Goal: Task Accomplishment & Management: Manage account settings

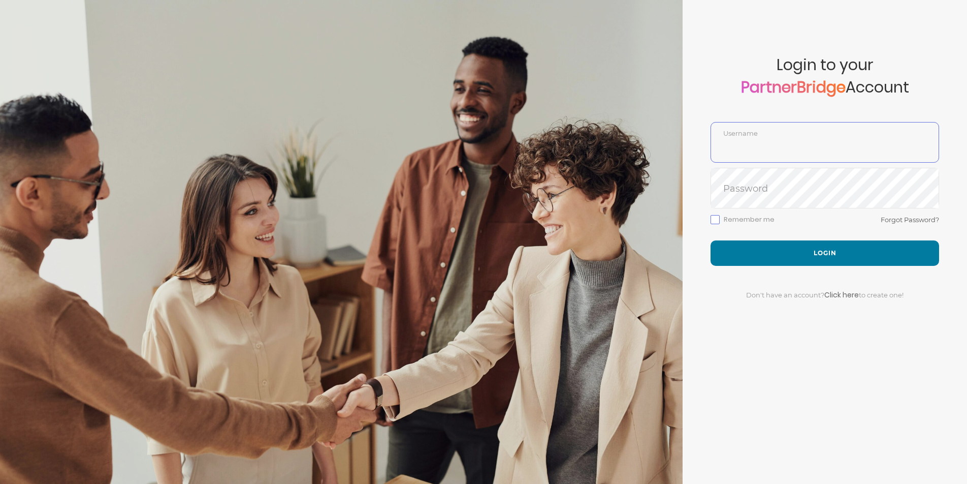
type input "LanceBuchholz"
